Goal: Check status: Check status

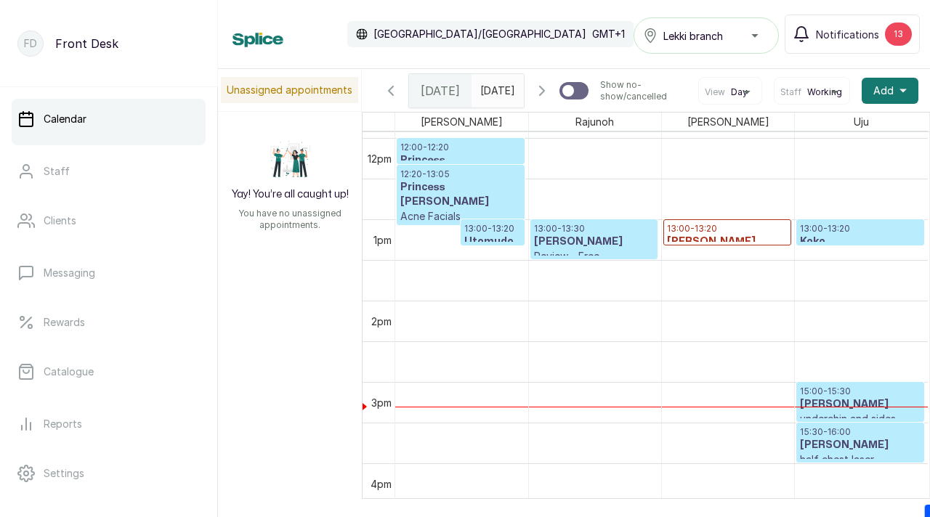
scroll to position [969, 0]
click at [837, 37] on span "Notifications" at bounding box center [847, 34] width 63 height 15
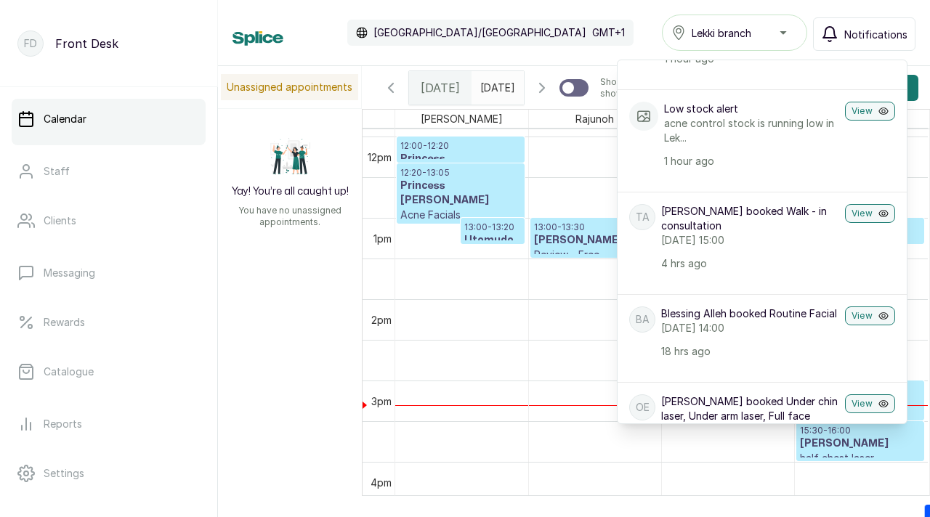
scroll to position [843, 0]
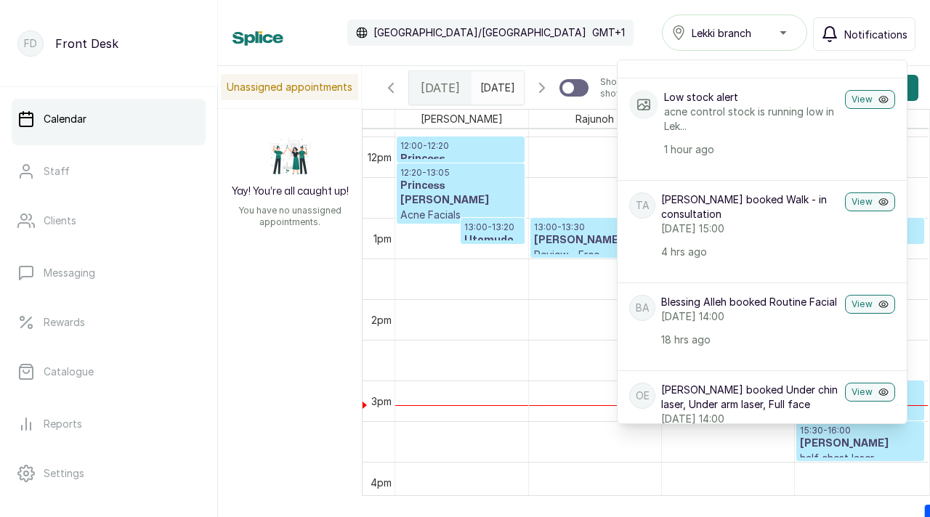
click at [558, 39] on div "Calendar [GEOGRAPHIC_DATA]/[GEOGRAPHIC_DATA] GMT+1 Lekki branch Notifications N…" at bounding box center [573, 33] width 683 height 36
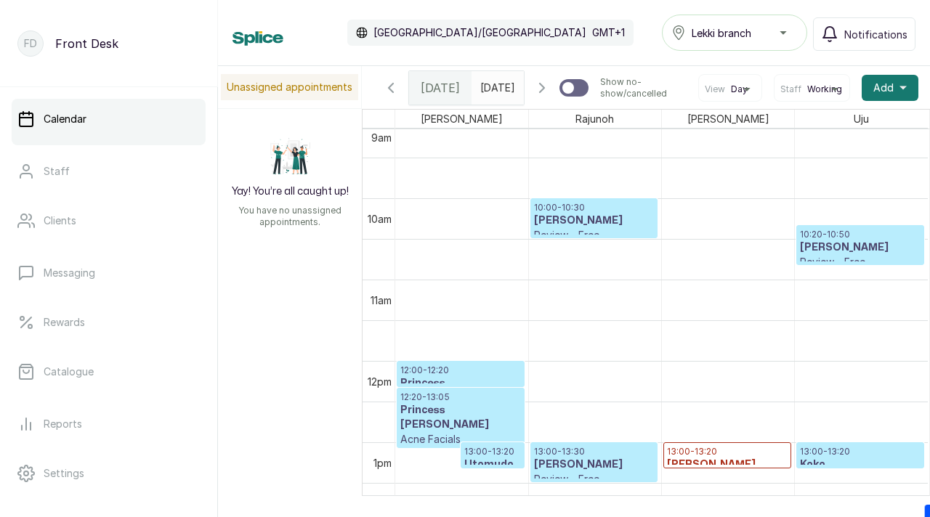
scroll to position [0, 0]
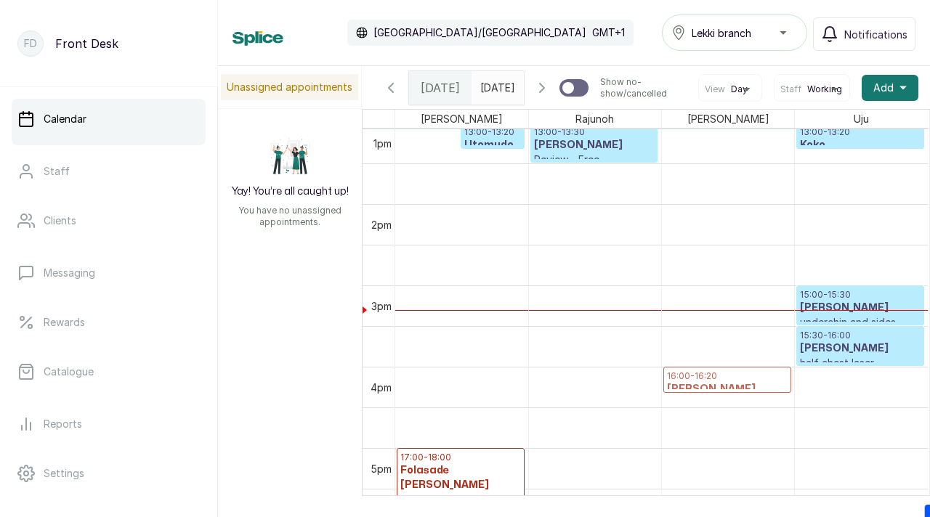
drag, startPoint x: 708, startPoint y: 163, endPoint x: 663, endPoint y: 420, distance: 260.4
click at [663, 422] on div "12:20 - 13:05 Princess Abu Acne Facials Confirmed 13:00 - 13:20 [PERSON_NAME] W…" at bounding box center [661, 41] width 533 height 1953
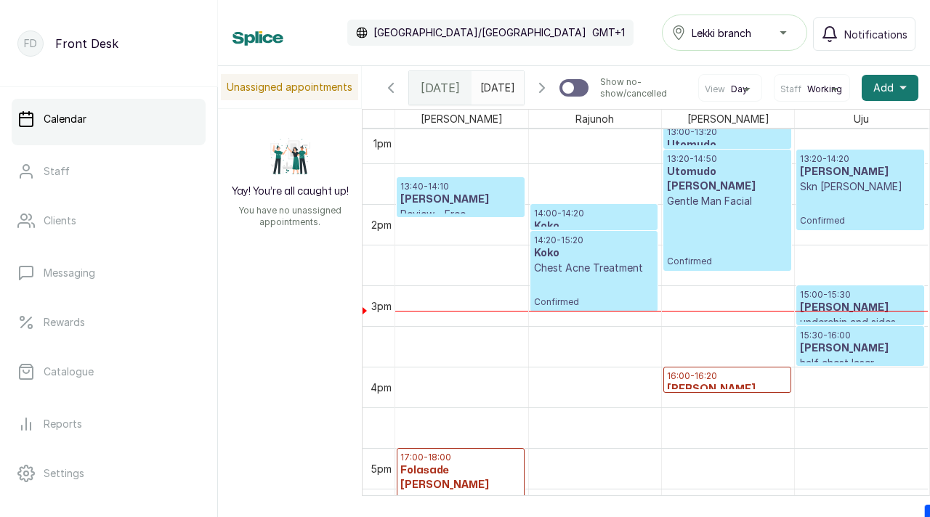
click at [727, 382] on p "16:00 - 16:20" at bounding box center [727, 377] width 121 height 12
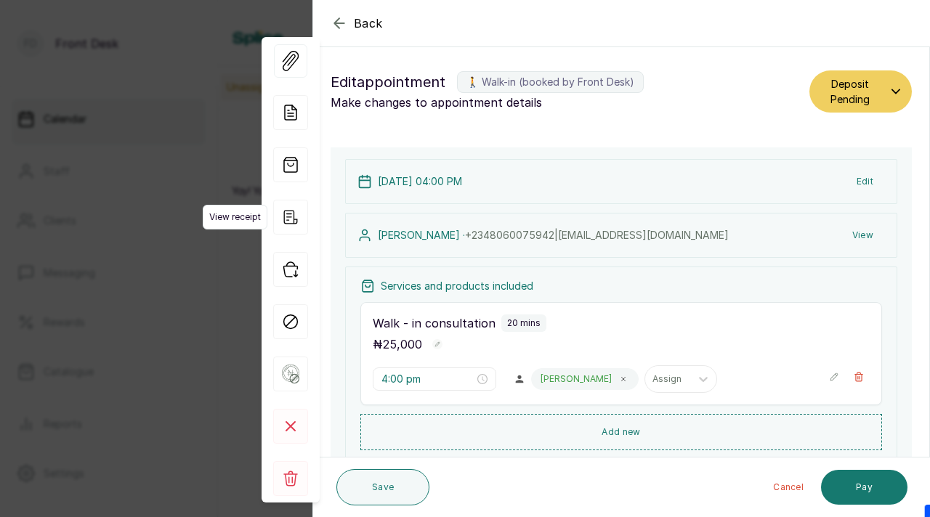
click at [246, 216] on span "View receipt" at bounding box center [235, 217] width 65 height 25
click at [339, 19] on icon "button" at bounding box center [339, 23] width 17 height 17
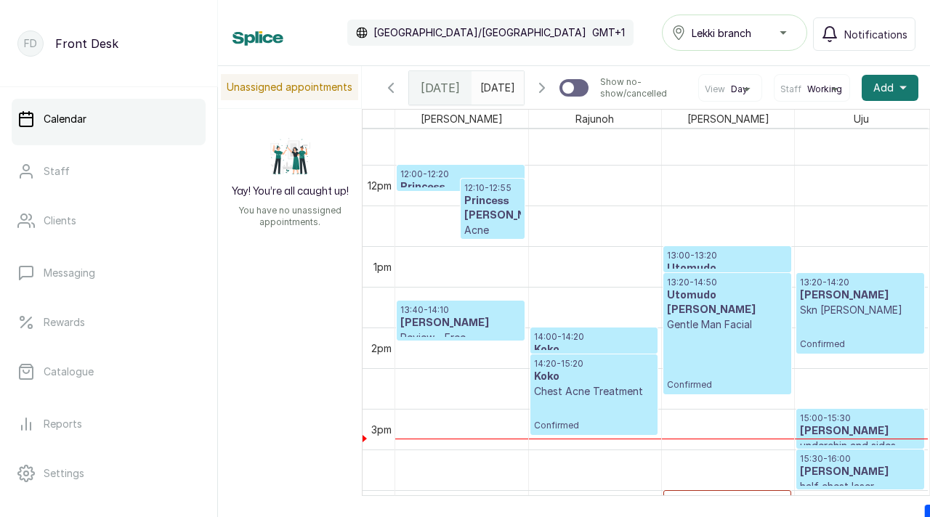
scroll to position [926, 0]
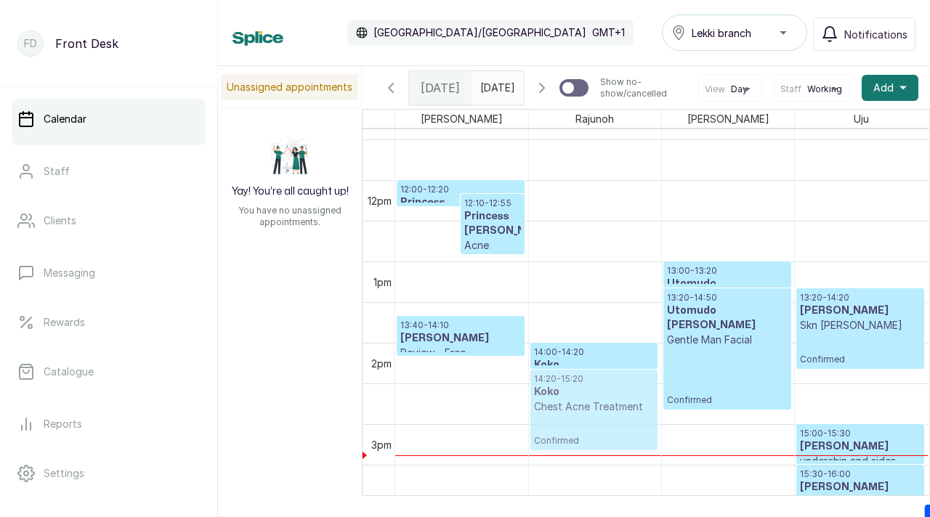
drag, startPoint x: 562, startPoint y: 397, endPoint x: 562, endPoint y: 366, distance: 31.2
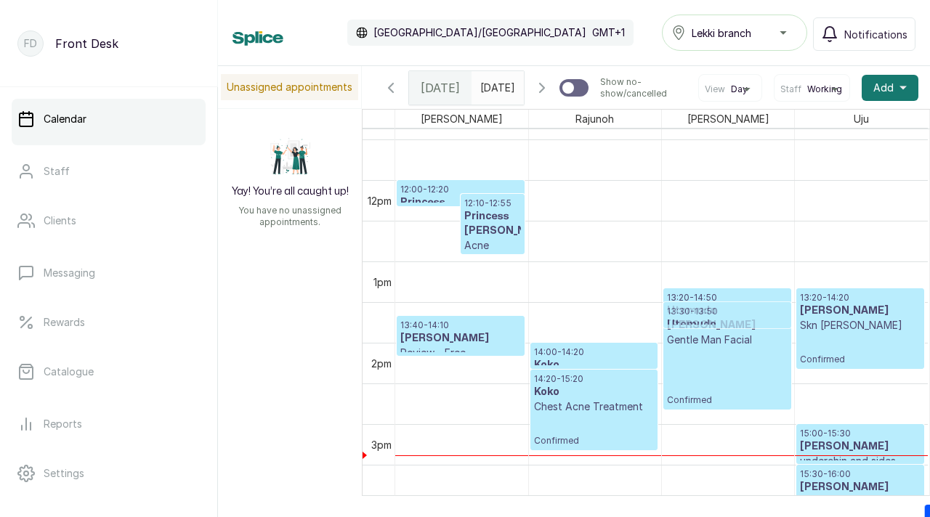
drag, startPoint x: 693, startPoint y: 295, endPoint x: 693, endPoint y: 326, distance: 31.2
click at [693, 327] on div "13:00 - 13:20 [PERSON_NAME][DEMOGRAPHIC_DATA] Walk - in consultation Confirmed …" at bounding box center [728, 180] width 132 height 1953
